Goal: Task Accomplishment & Management: Complete application form

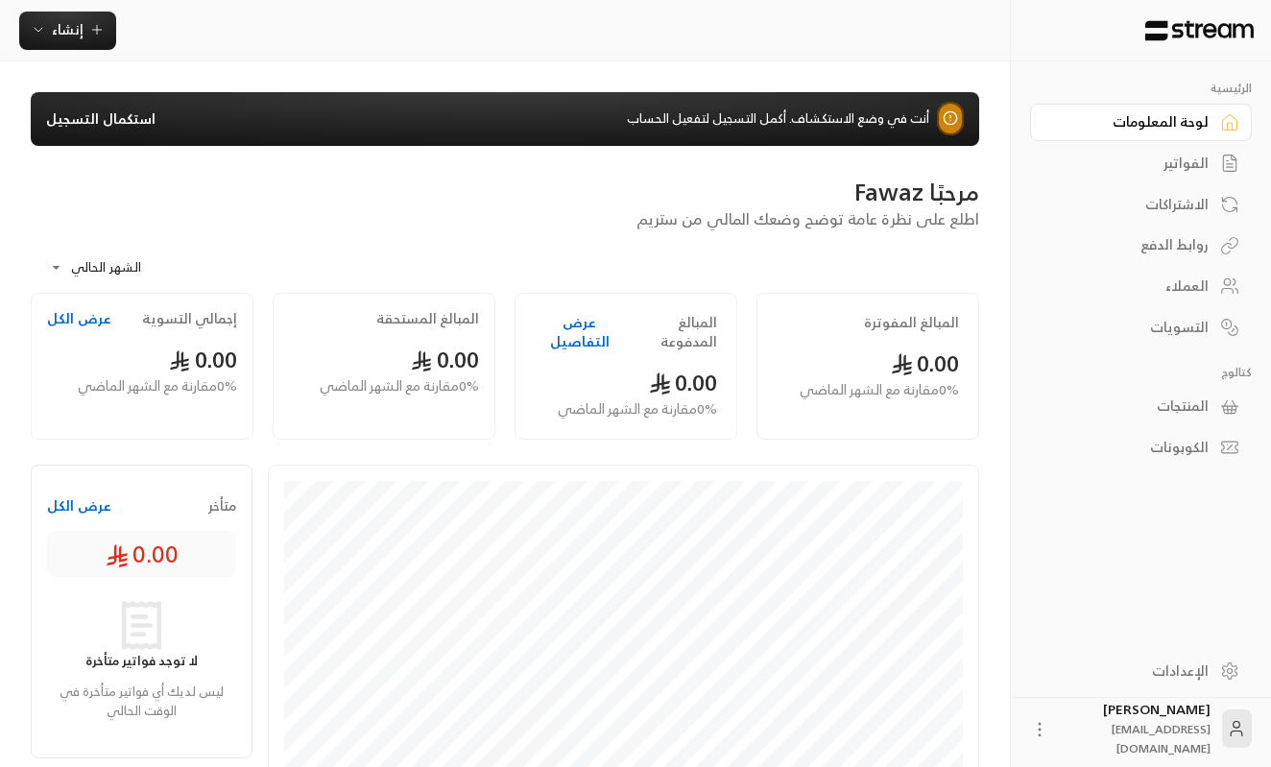
click at [135, 124] on link "استكمال التسجيل" at bounding box center [100, 118] width 109 height 19
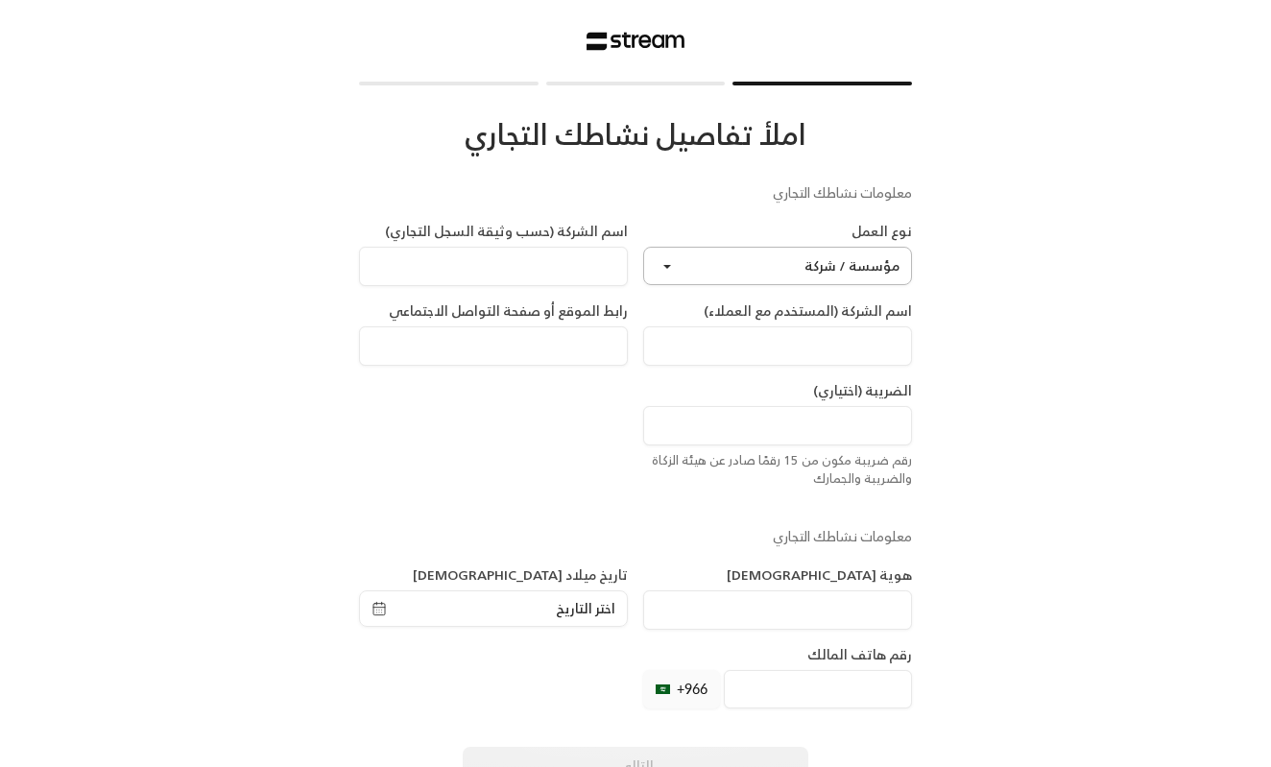
click at [720, 249] on button "مؤسسة / شركة" at bounding box center [777, 266] width 269 height 38
click at [672, 86] on div "املأ تفاصيل نشاطك التجاري معلومات نشاطك التجاري نوع العمل مؤسسة / شركة مؤسسة / …" at bounding box center [635, 444] width 553 height 719
click at [688, 84] on div at bounding box center [636, 84] width 180 height 4
click at [611, 267] on input at bounding box center [493, 266] width 269 height 39
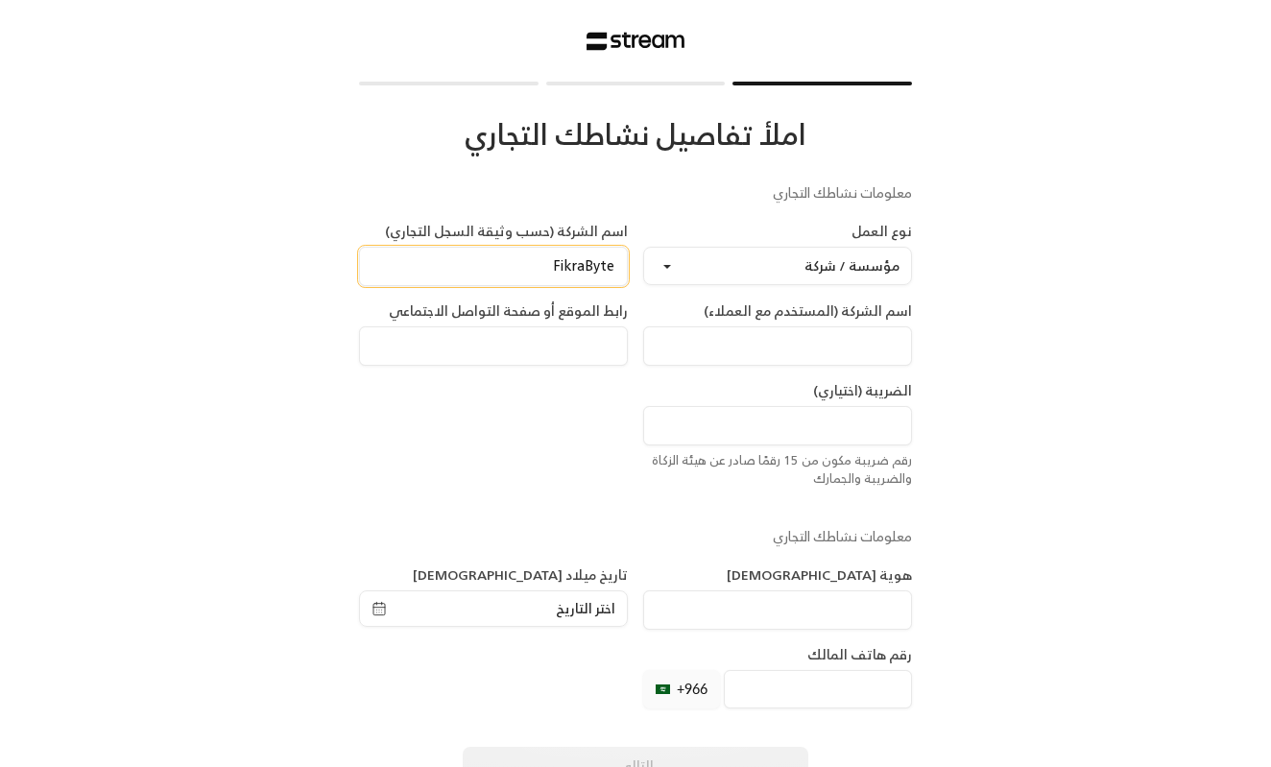
type input "FikraByte"
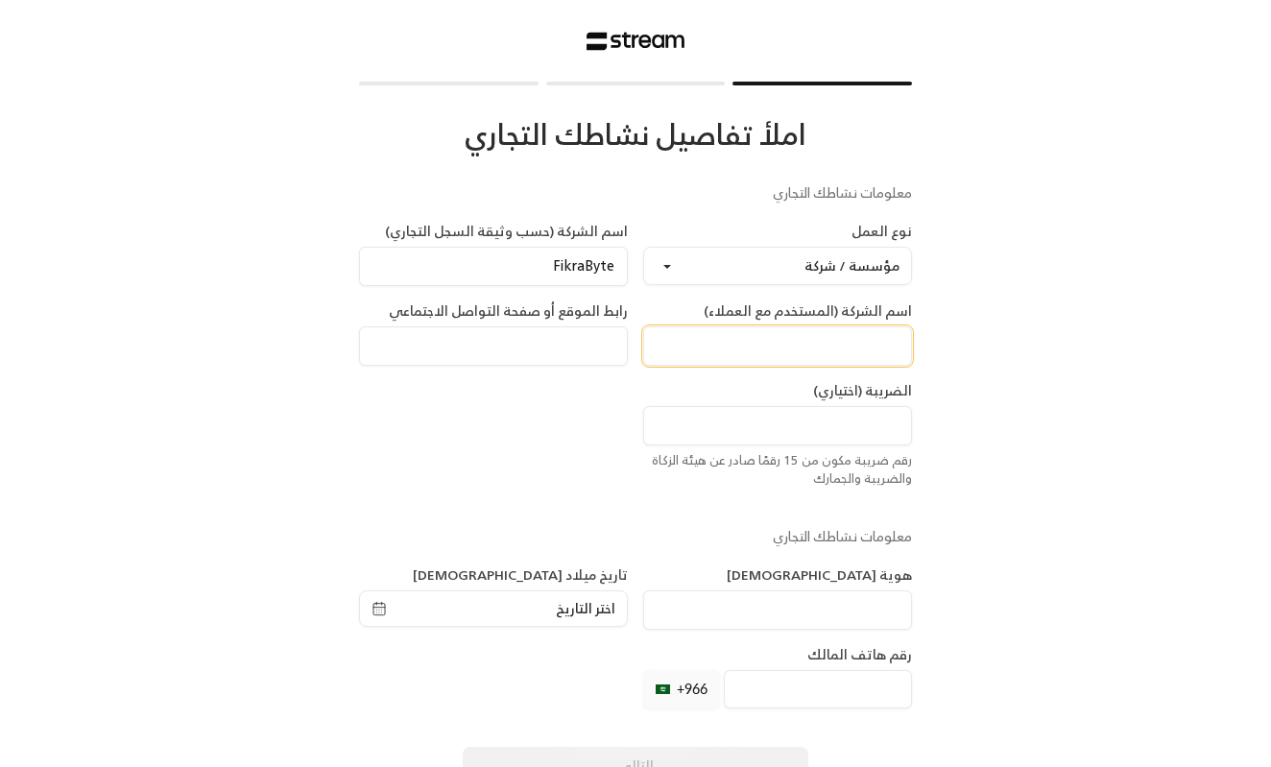
click at [795, 338] on input at bounding box center [777, 345] width 269 height 39
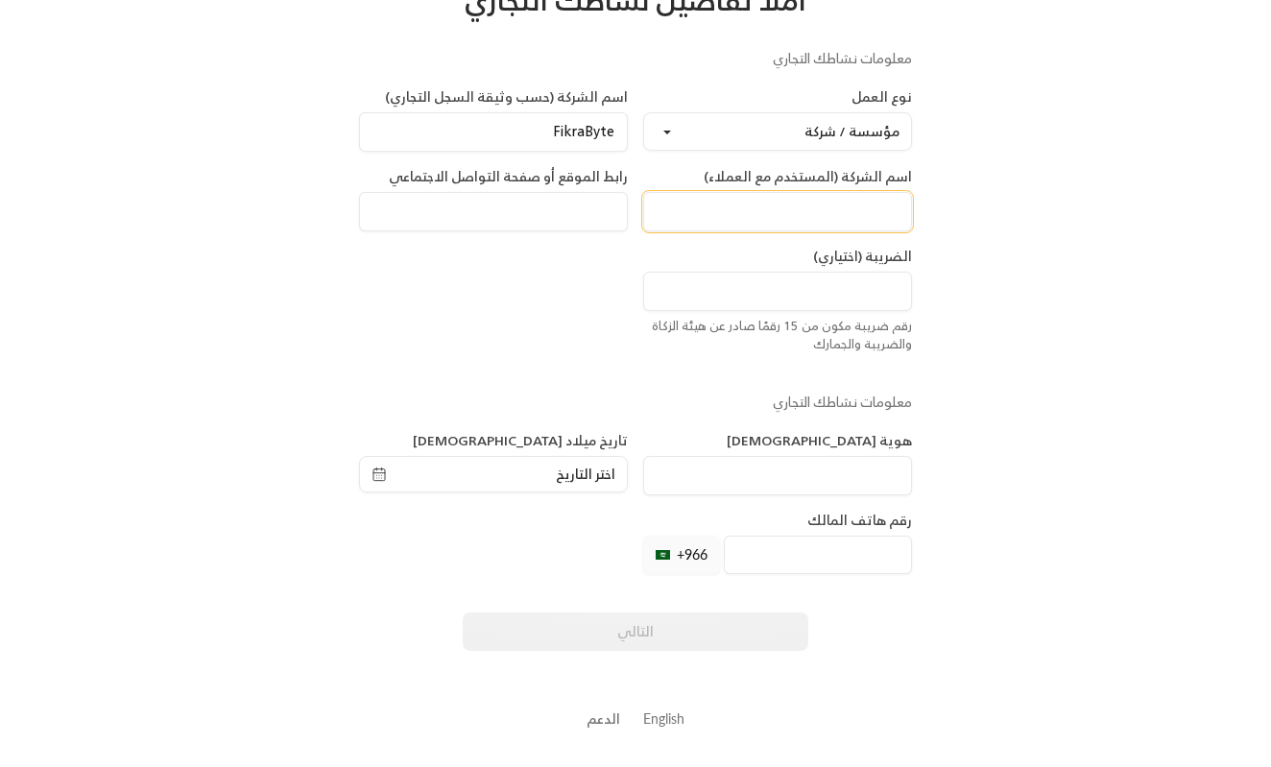
scroll to position [147, 0]
click at [610, 716] on button "الدعم" at bounding box center [604, 719] width 34 height 36
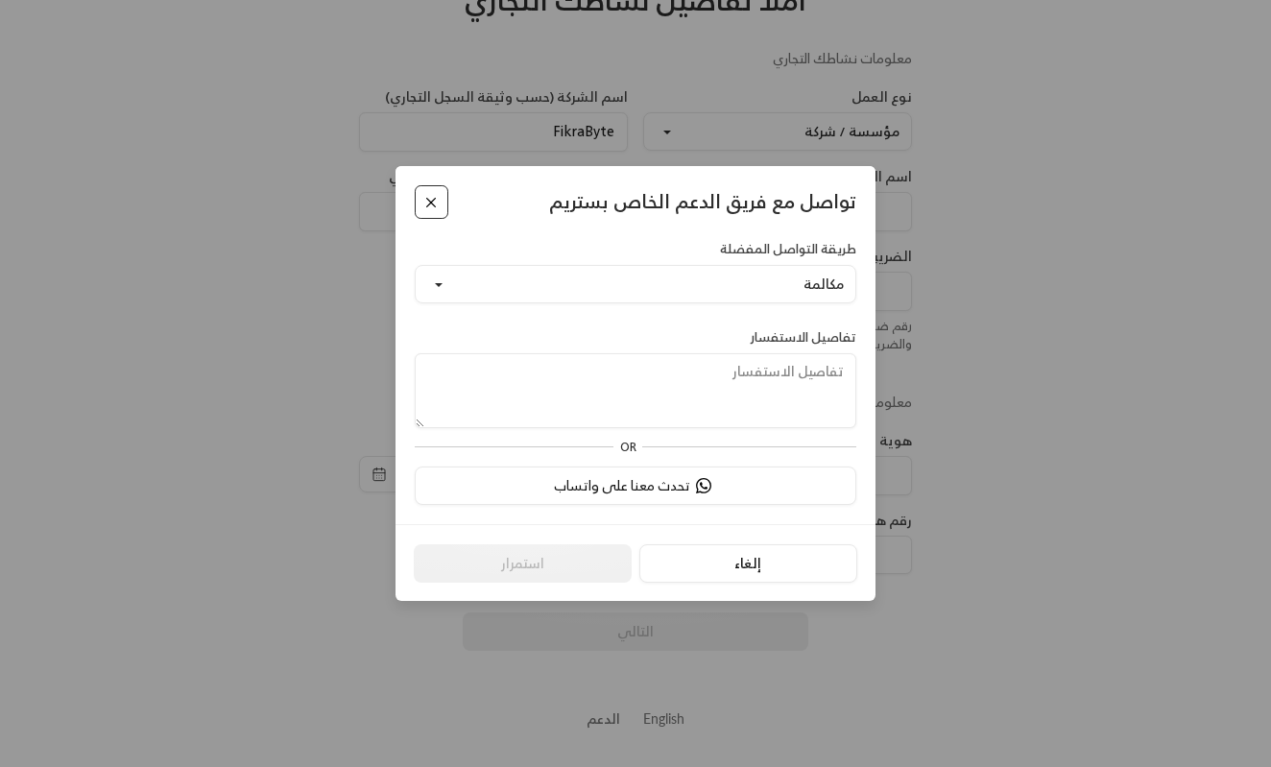
click at [438, 199] on button "Close" at bounding box center [432, 202] width 34 height 34
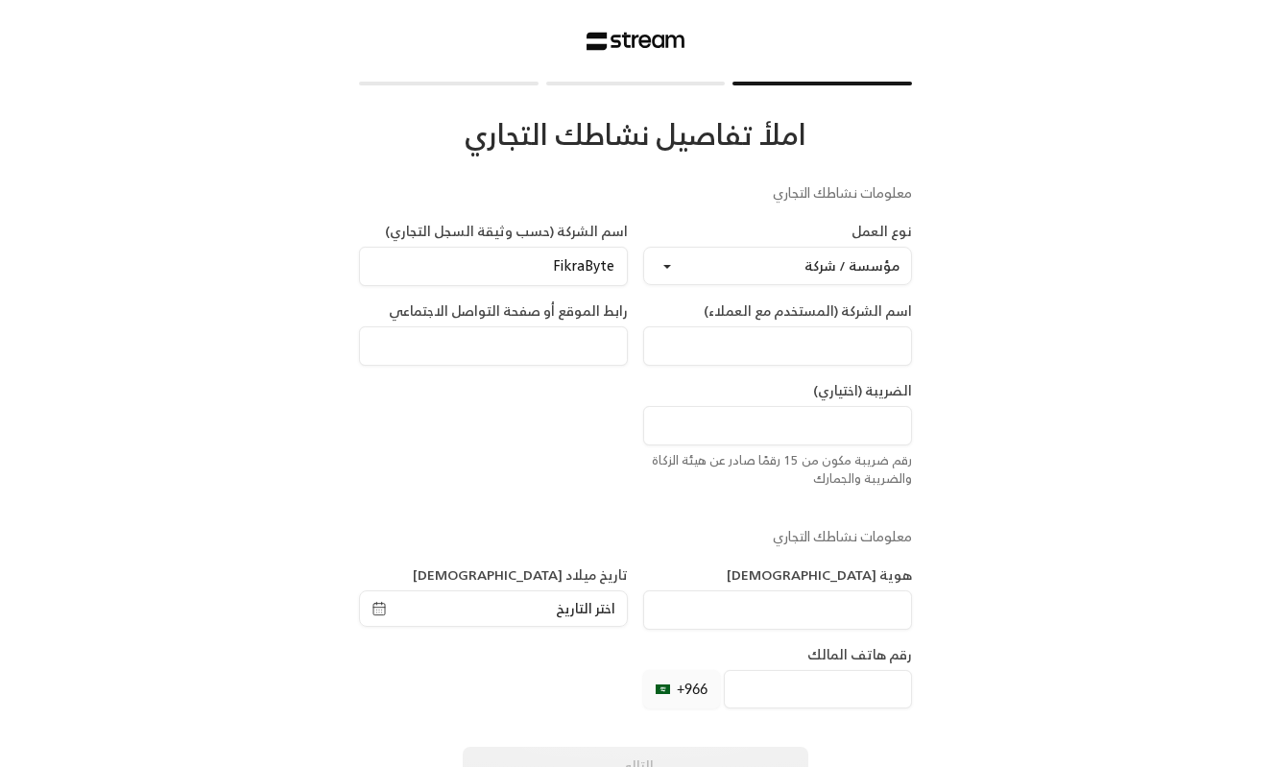
scroll to position [0, 0]
click at [589, 87] on div "املأ تفاصيل نشاطك التجاري معلومات نشاطك التجاري نوع العمل مؤسسة / شركة مؤسسة / …" at bounding box center [635, 444] width 553 height 719
click at [598, 82] on div at bounding box center [636, 84] width 180 height 4
click at [470, 82] on div at bounding box center [449, 84] width 180 height 4
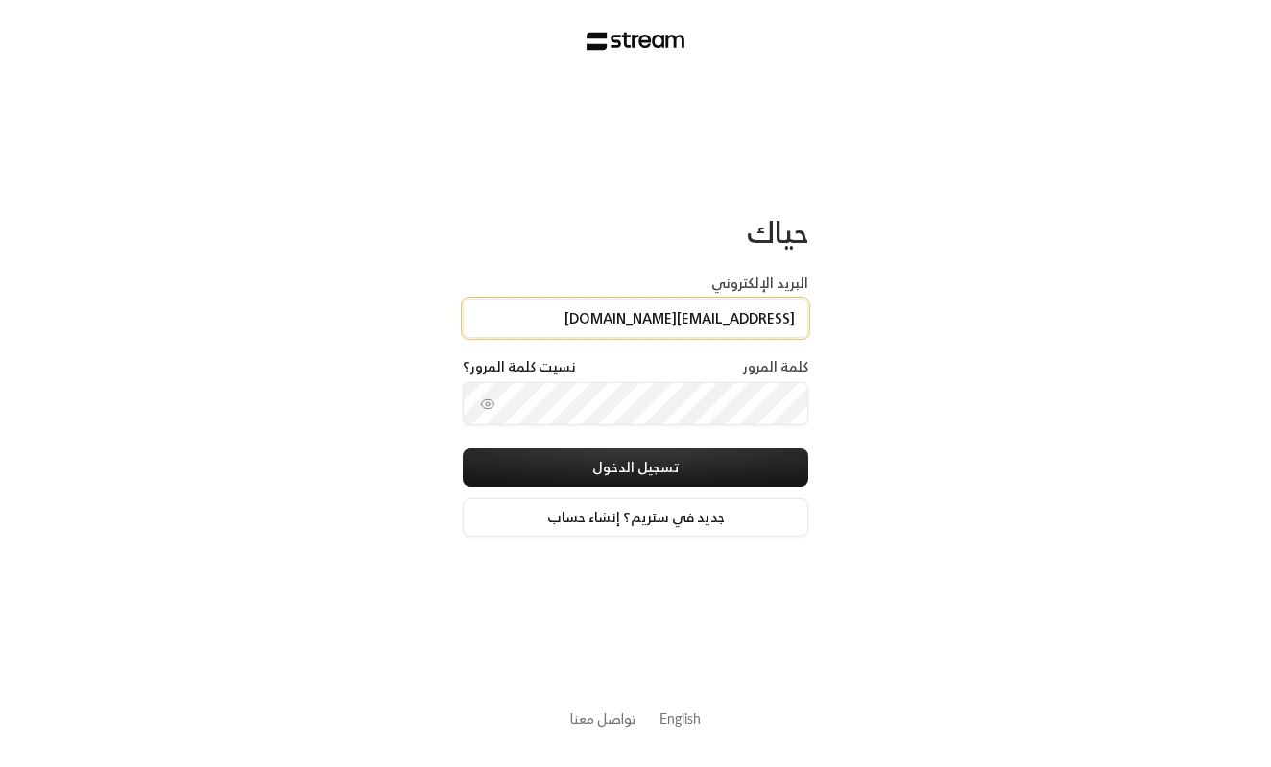
type input "technology+staging_interview@streampay.sa"
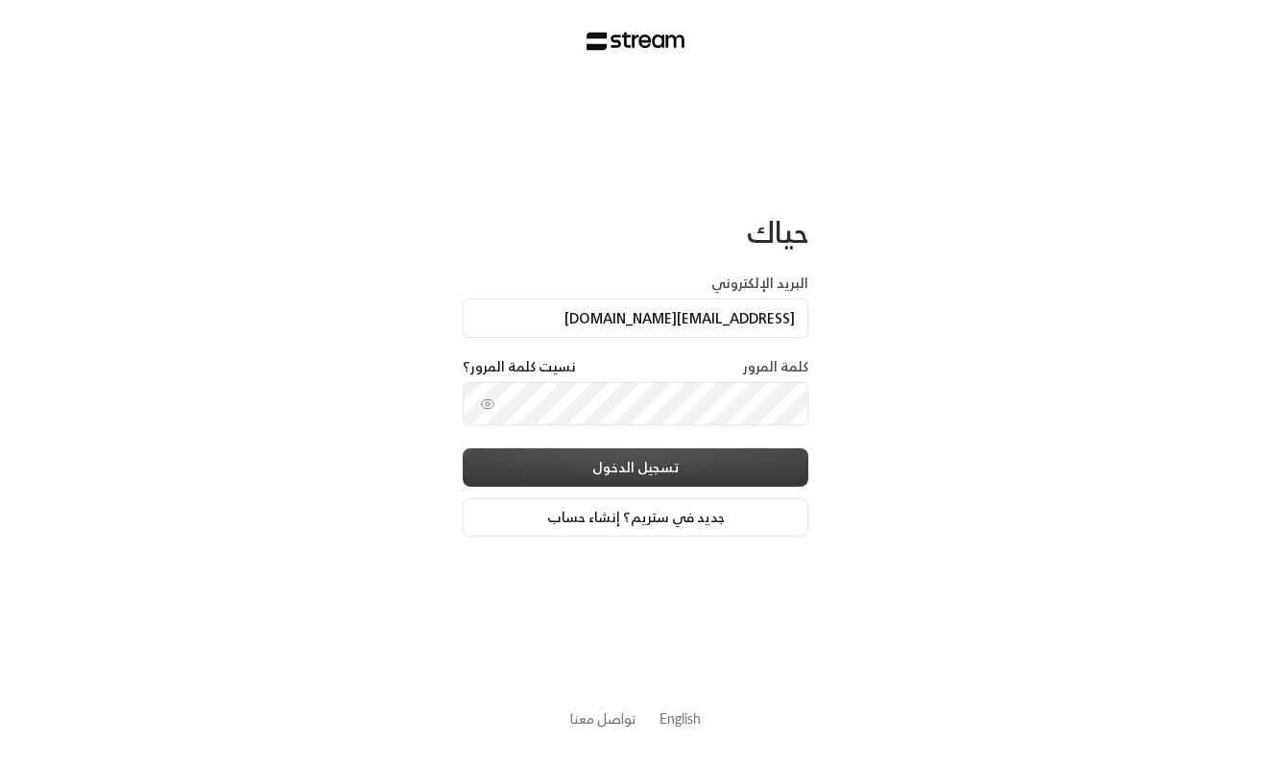
click at [690, 461] on button "تسجيل الدخول" at bounding box center [636, 467] width 346 height 38
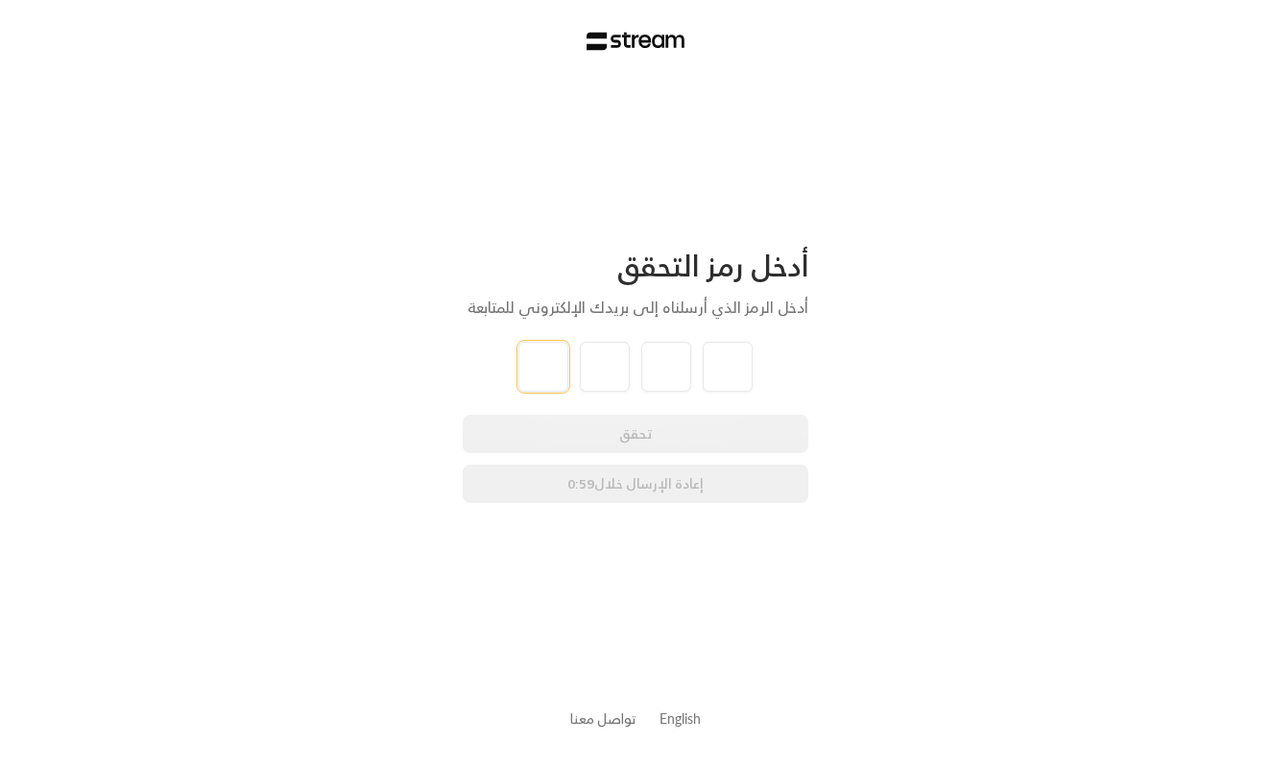
type input "1"
type input "2"
type input "3"
type input "4"
